Goal: Task Accomplishment & Management: Manage account settings

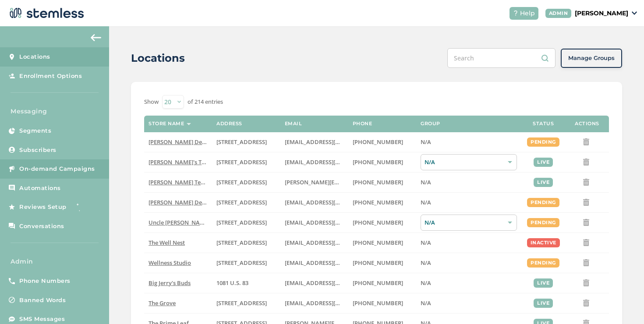
click at [74, 177] on link "On-demand Campaigns" at bounding box center [54, 169] width 109 height 19
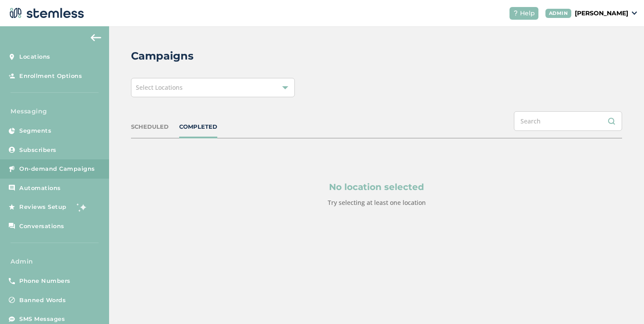
click at [171, 89] on span "Select Locations" at bounding box center [159, 87] width 47 height 8
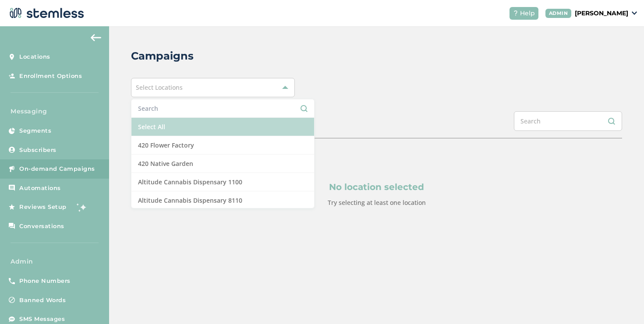
click at [169, 124] on li "Select All" at bounding box center [222, 127] width 183 height 18
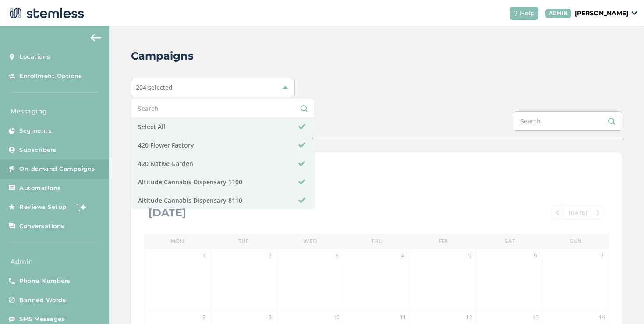
click at [352, 102] on div "Campaigns 204 selected Select All 420 Flower Factory 420 Native Garden Altitude…" at bounding box center [376, 309] width 535 height 567
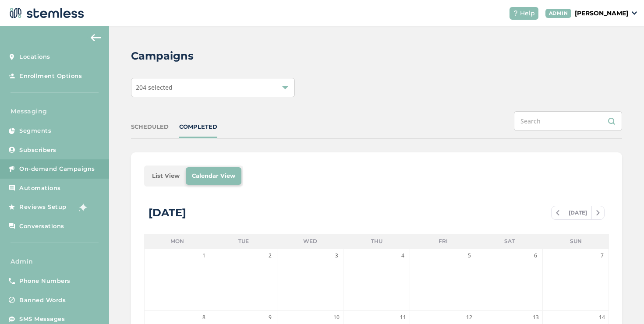
click at [158, 175] on li "List View" at bounding box center [166, 176] width 40 height 18
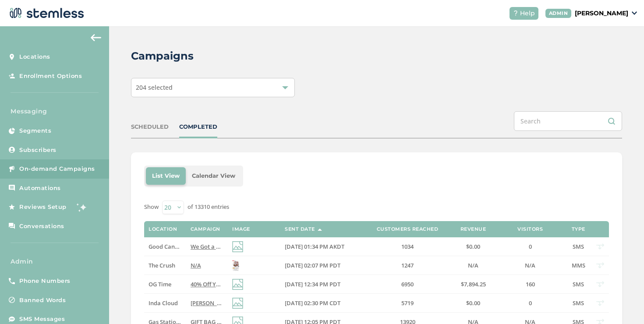
click at [146, 133] on div "SCHEDULED COMPLETED" at bounding box center [376, 124] width 491 height 27
click at [146, 132] on div "SCHEDULED COMPLETED" at bounding box center [376, 124] width 491 height 27
click at [146, 130] on div "SCHEDULED" at bounding box center [150, 127] width 38 height 9
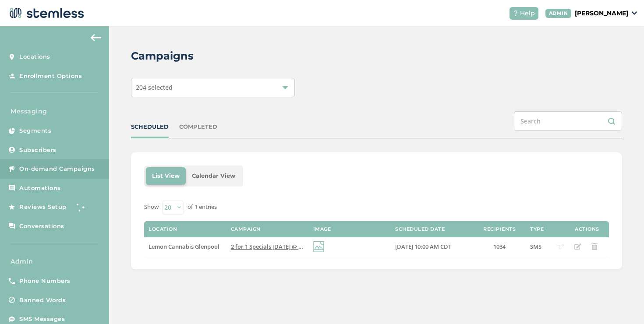
click at [196, 129] on div "COMPLETED" at bounding box center [198, 127] width 38 height 9
